Goal: Consume media (video, audio)

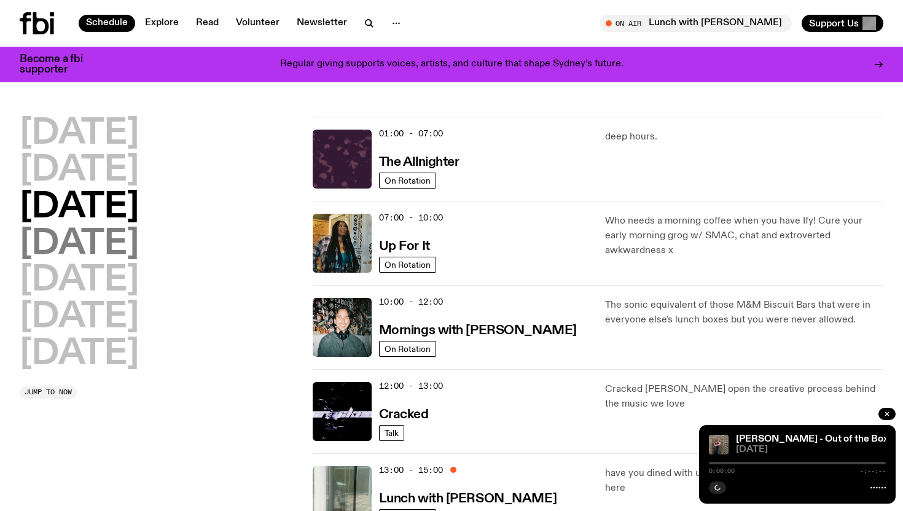
click at [119, 246] on h2 "[DATE]" at bounding box center [79, 244] width 119 height 34
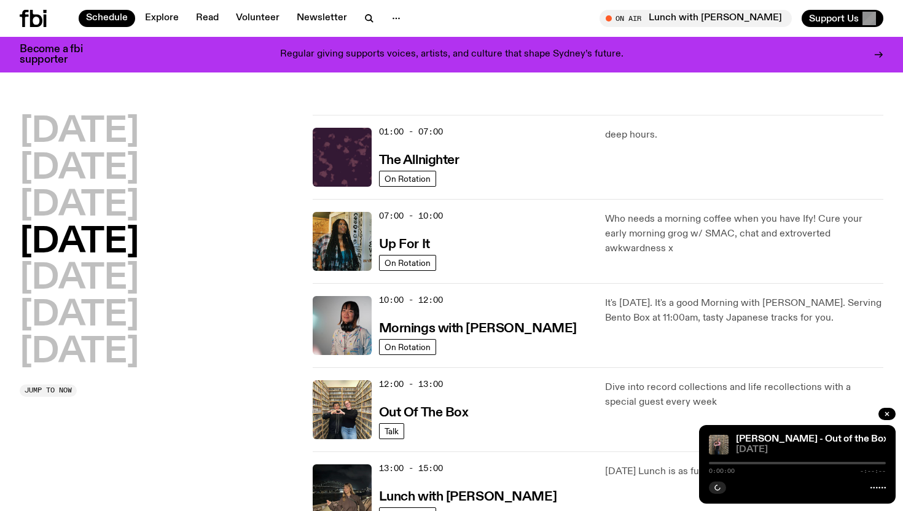
scroll to position [34, 0]
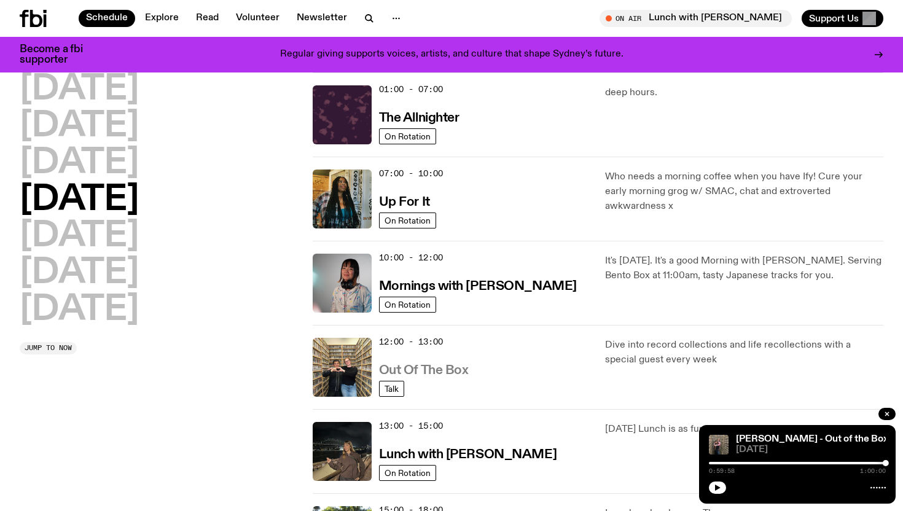
click at [428, 373] on h3 "Out Of The Box" at bounding box center [424, 370] width 90 height 13
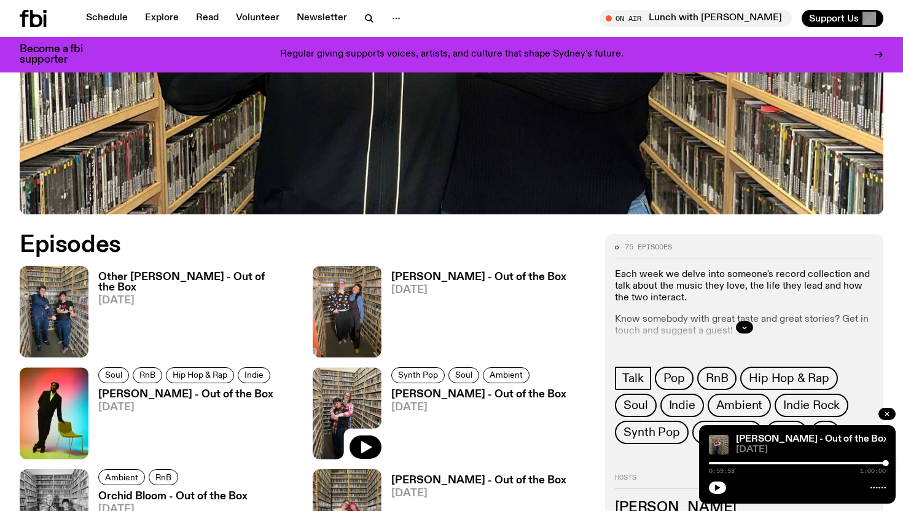
scroll to position [442, 0]
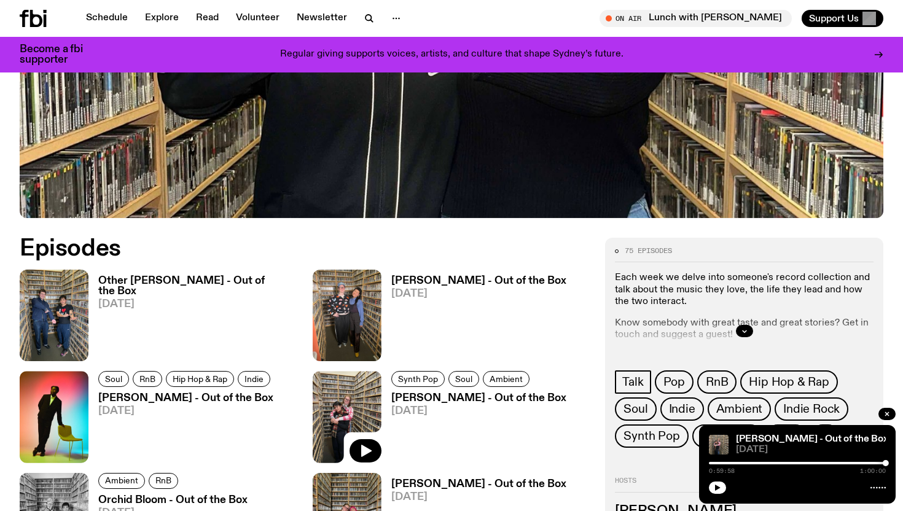
click at [424, 284] on h3 "[PERSON_NAME] - Out of the Box" at bounding box center [478, 281] width 175 height 10
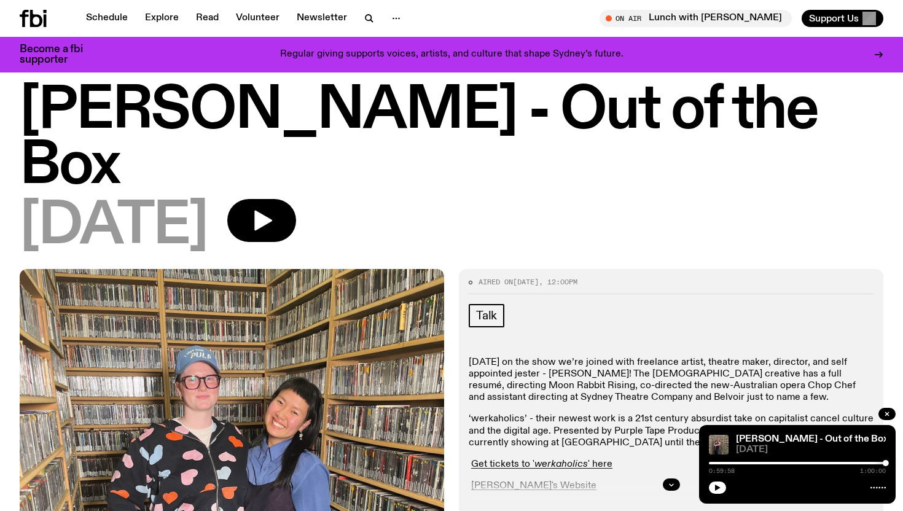
scroll to position [23, 0]
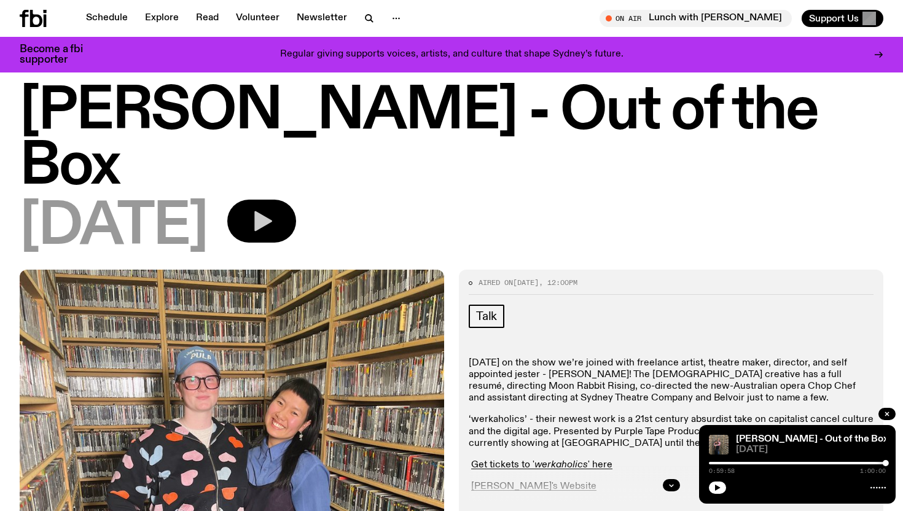
click at [272, 211] on icon "button" at bounding box center [263, 221] width 18 height 20
